Goal: Information Seeking & Learning: Check status

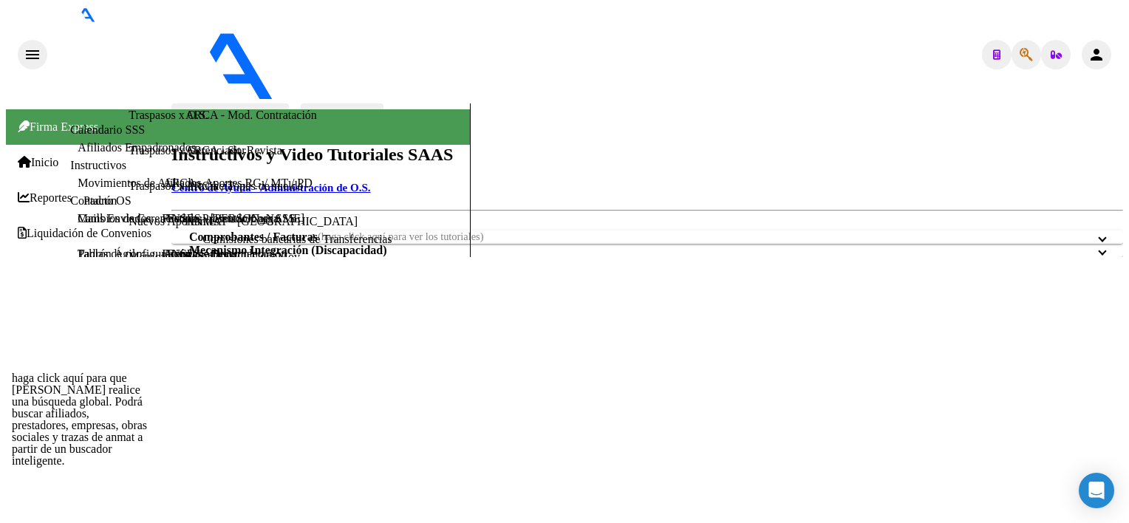
click at [1025, 55] on icon "button" at bounding box center [1025, 55] width 13 height 1
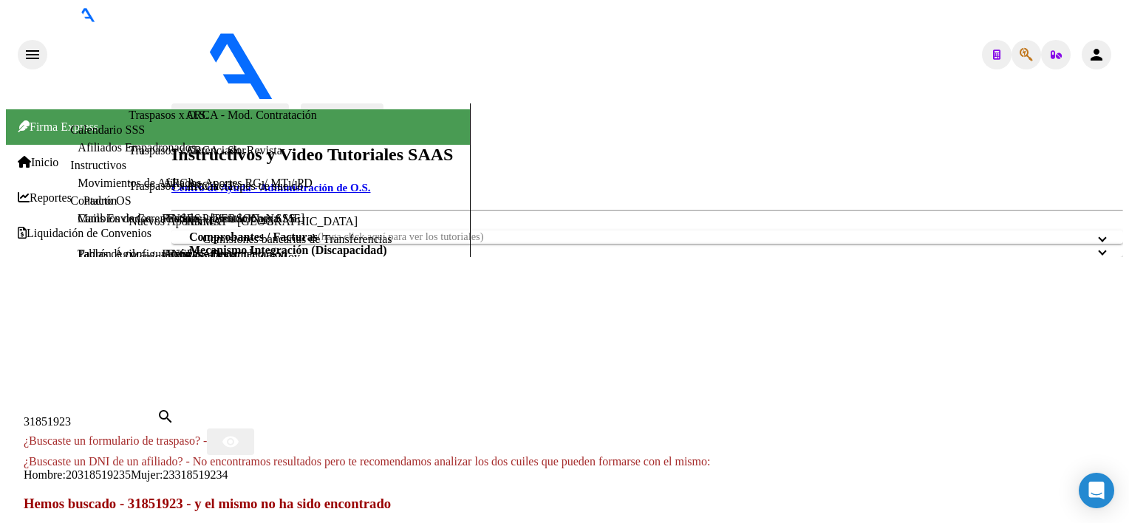
click at [131, 468] on span "20318519235" at bounding box center [98, 474] width 65 height 13
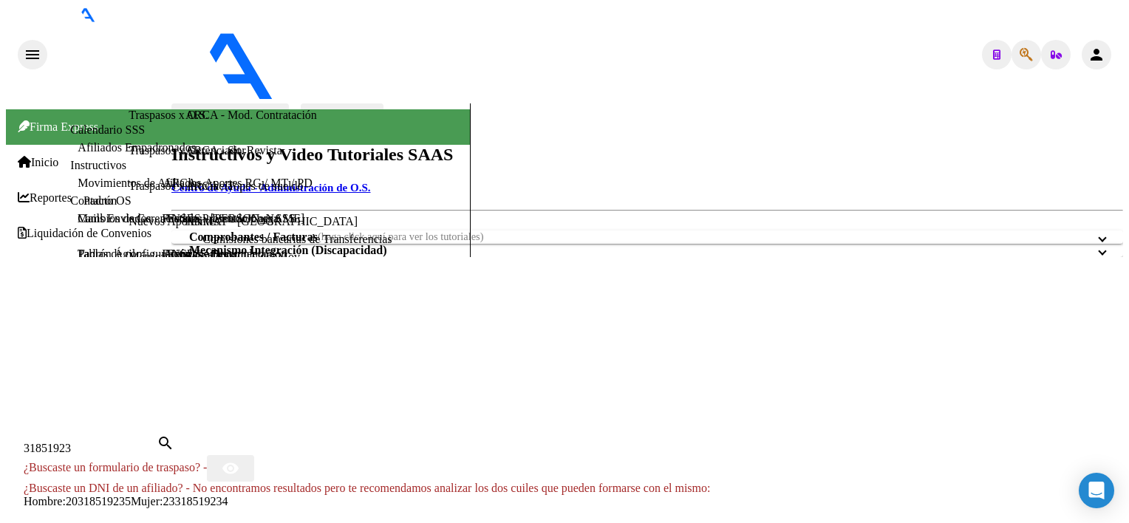
drag, startPoint x: 431, startPoint y: 223, endPoint x: 417, endPoint y: 222, distance: 14.8
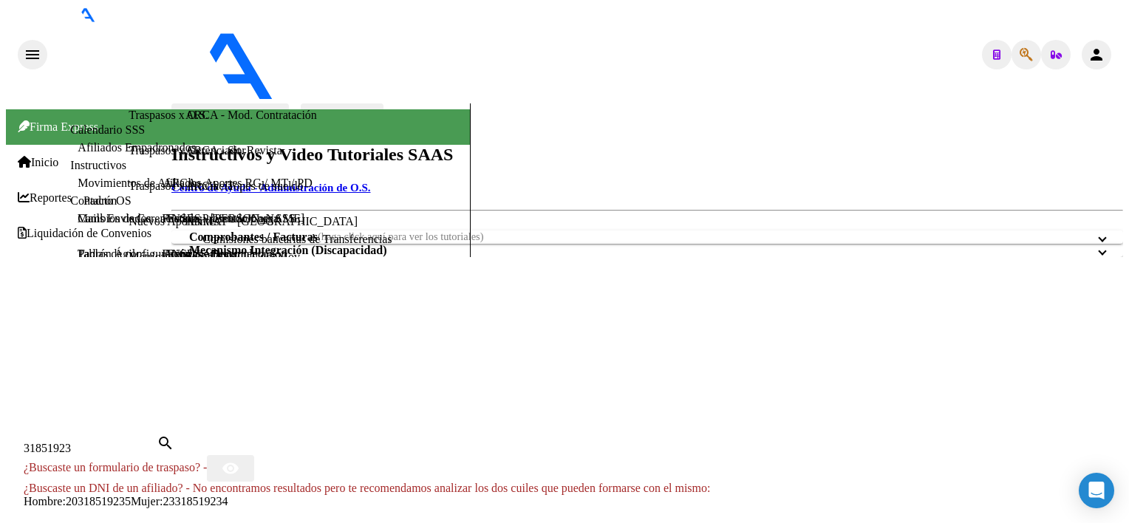
copy td "31851923"
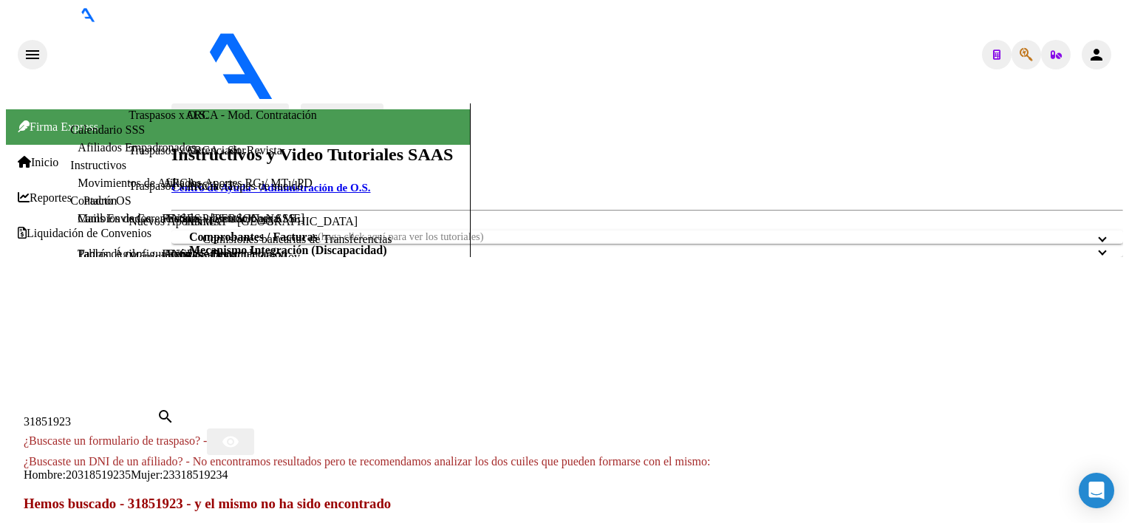
click at [157, 415] on input "31851923" at bounding box center [90, 421] width 133 height 13
paste input "44524960"
type input "44524960"
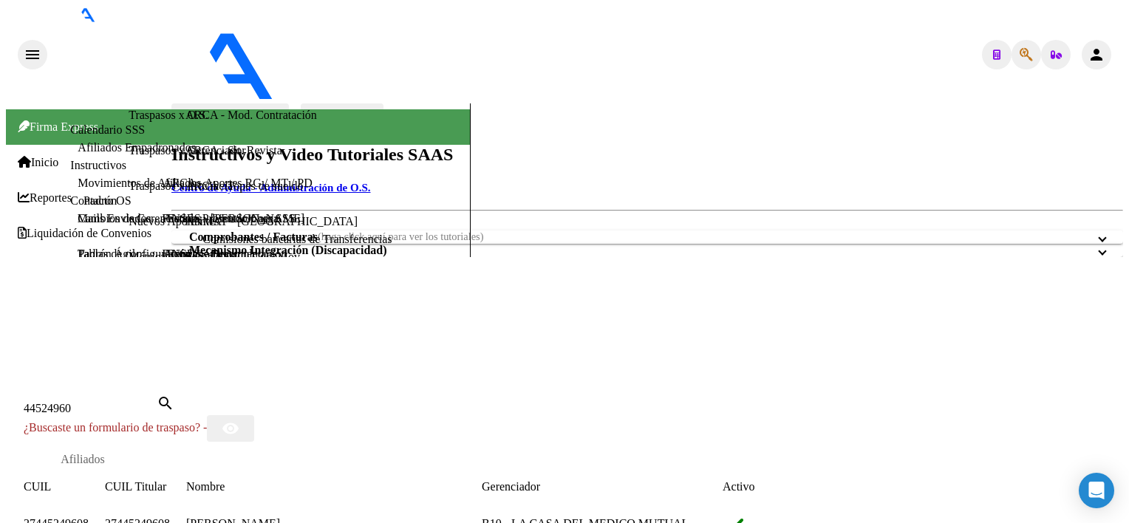
drag, startPoint x: 753, startPoint y: 298, endPoint x: 92, endPoint y: 287, distance: 662.0
click at [92, 394] on mat-dialog-content "44524960 Buscar (apellido, dni, [PERSON_NAME], nro traspaso, cuit, obra social)…" at bounding box center [457, 487] width 903 height 186
copy datatable-body-row "27445249608 27445249608 [PERSON_NAME] B10 - LA CASA DEL MEDICO MUTUAL"
